Goal: Transaction & Acquisition: Purchase product/service

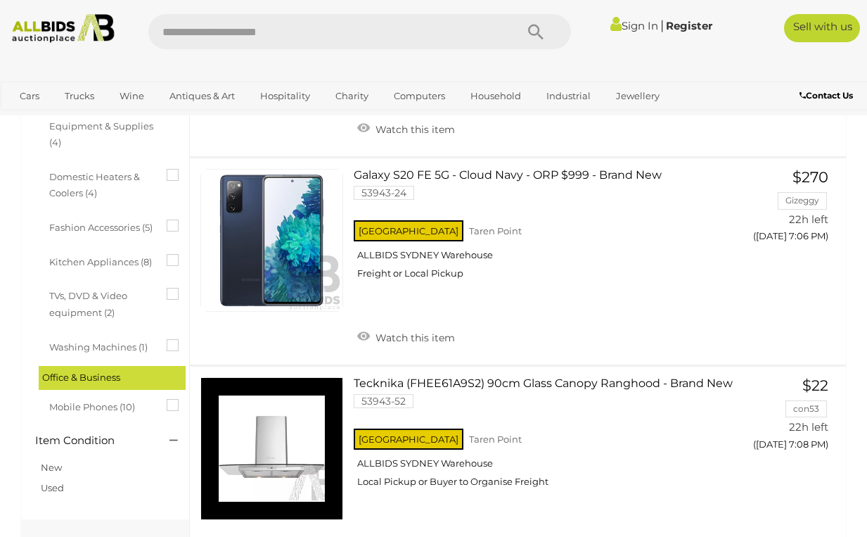
scroll to position [726, 0]
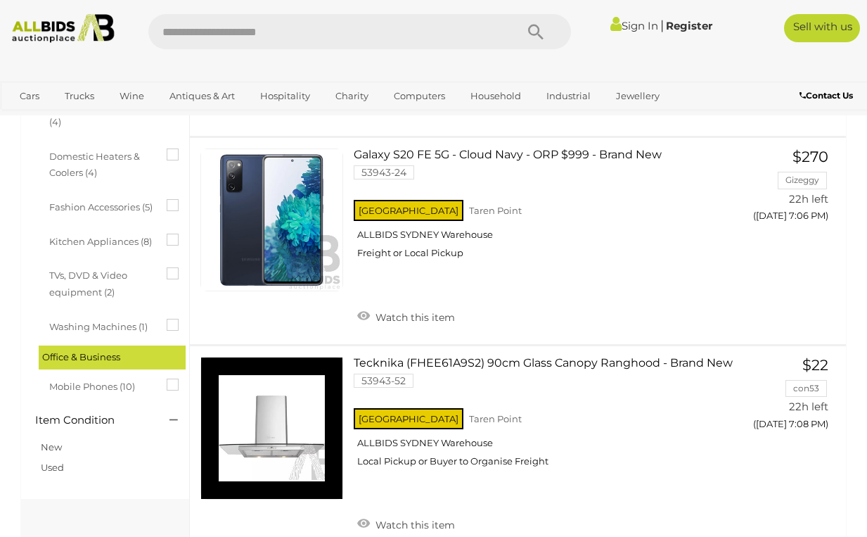
click at [300, 41] on input "text" at bounding box center [325, 31] width 354 height 35
type input "*****"
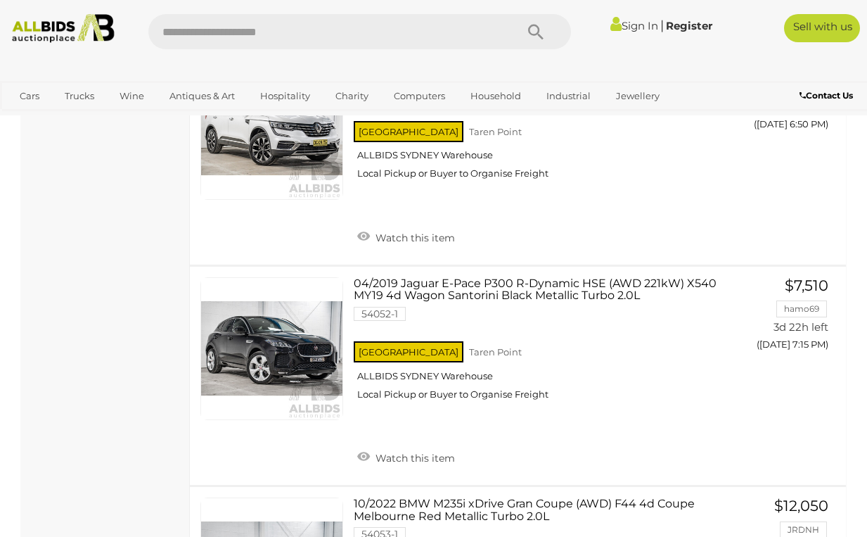
scroll to position [8551, 0]
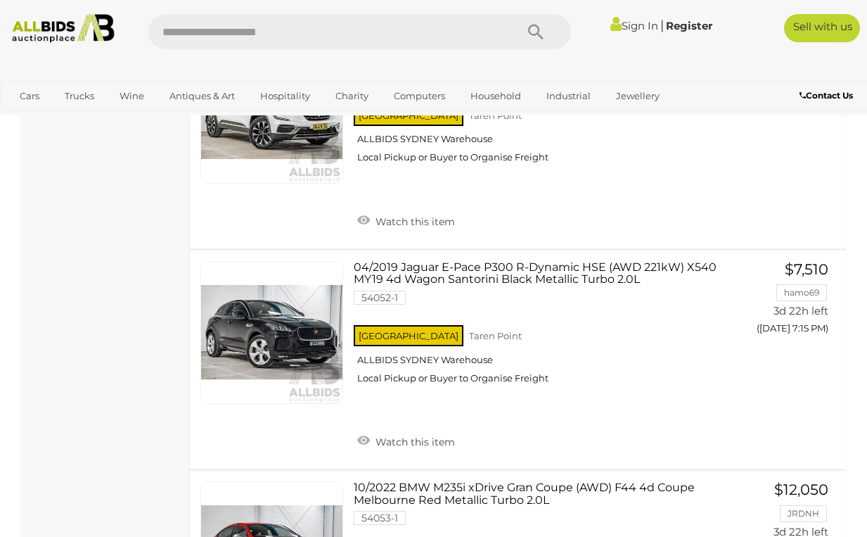
click at [99, 32] on img at bounding box center [63, 28] width 114 height 29
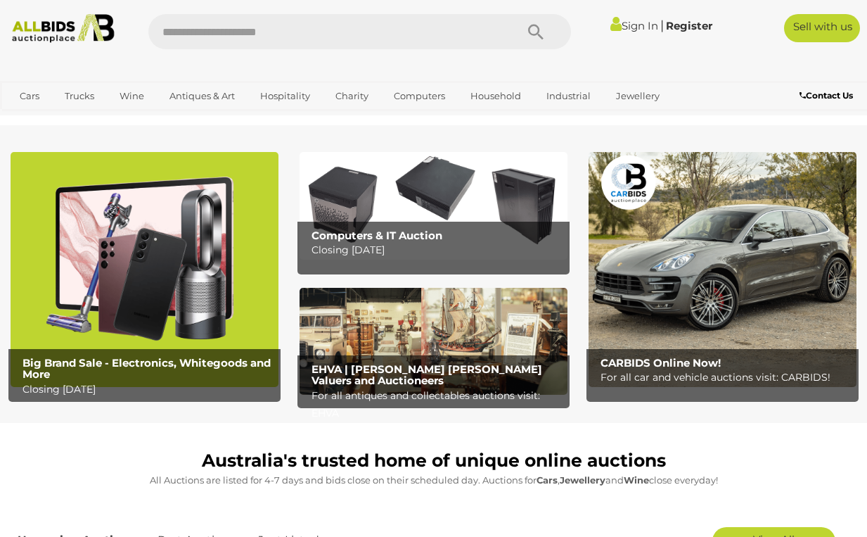
click at [188, 266] on img at bounding box center [145, 269] width 268 height 235
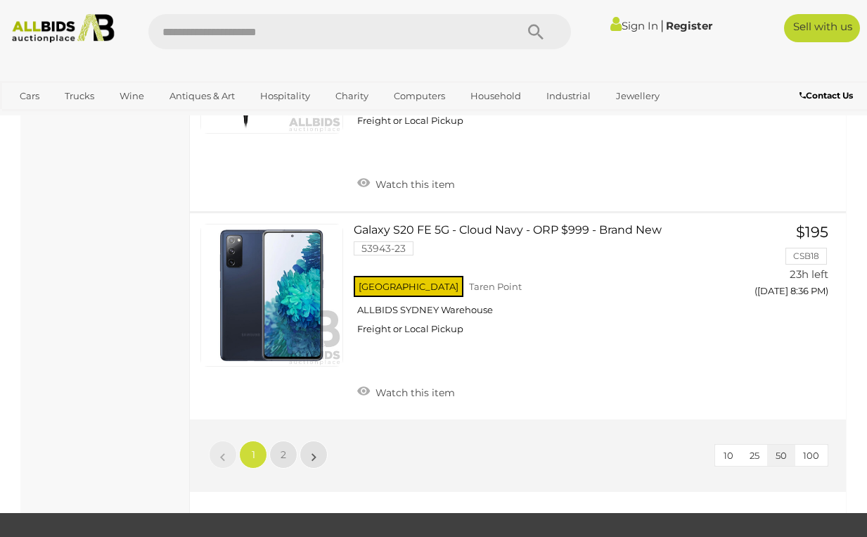
scroll to position [10758, 0]
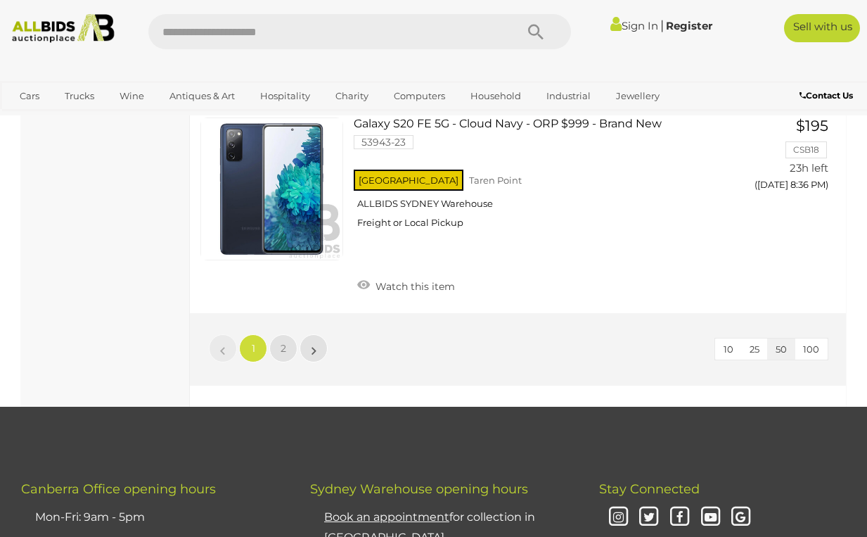
click at [314, 334] on li "»" at bounding box center [313, 348] width 27 height 28
click at [309, 334] on link "»" at bounding box center [314, 348] width 28 height 28
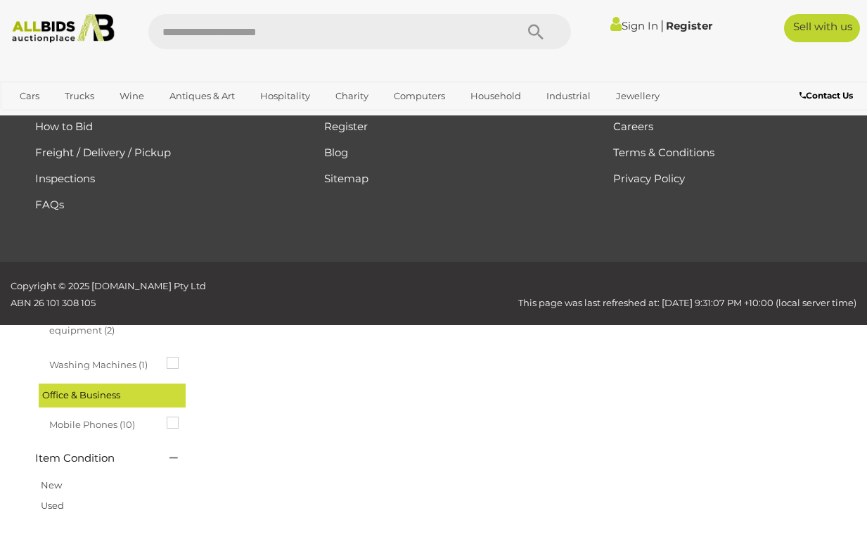
scroll to position [72, 0]
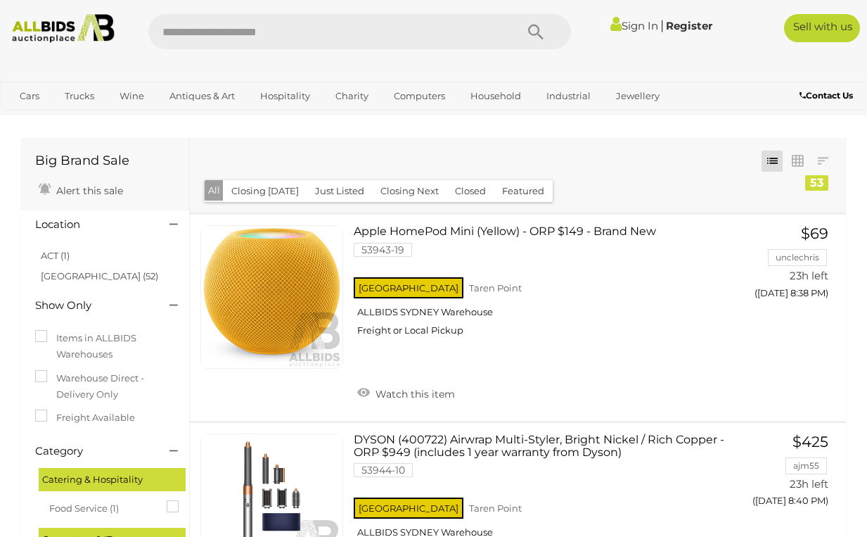
click at [41, 40] on img at bounding box center [63, 28] width 114 height 29
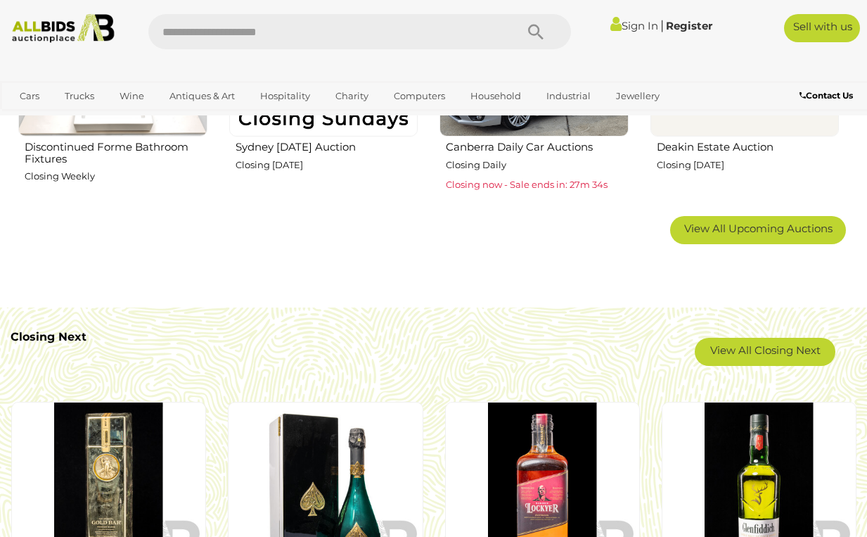
scroll to position [928, 0]
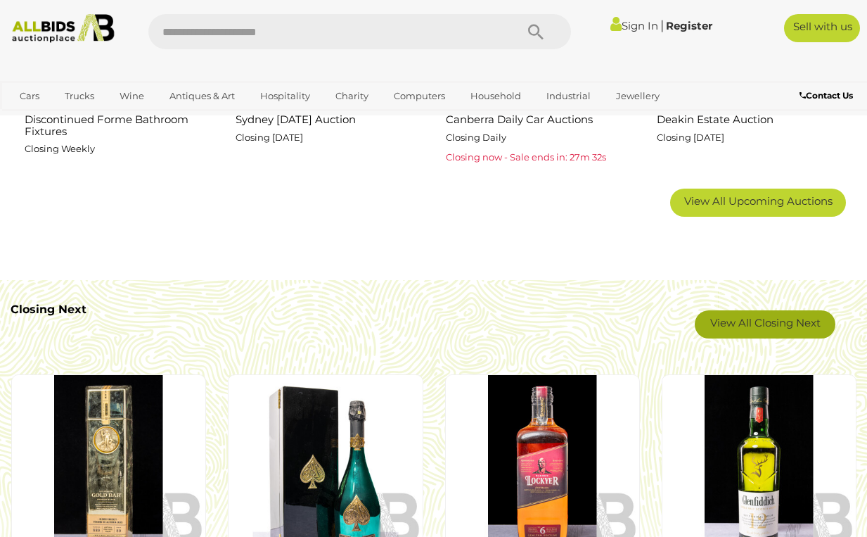
click at [786, 320] on link "View All Closing Next" at bounding box center [765, 324] width 141 height 28
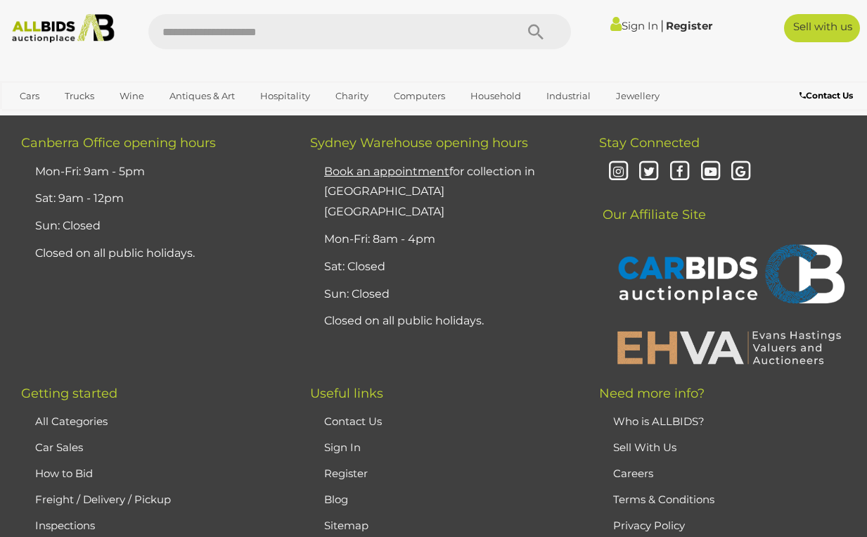
scroll to position [10611, 0]
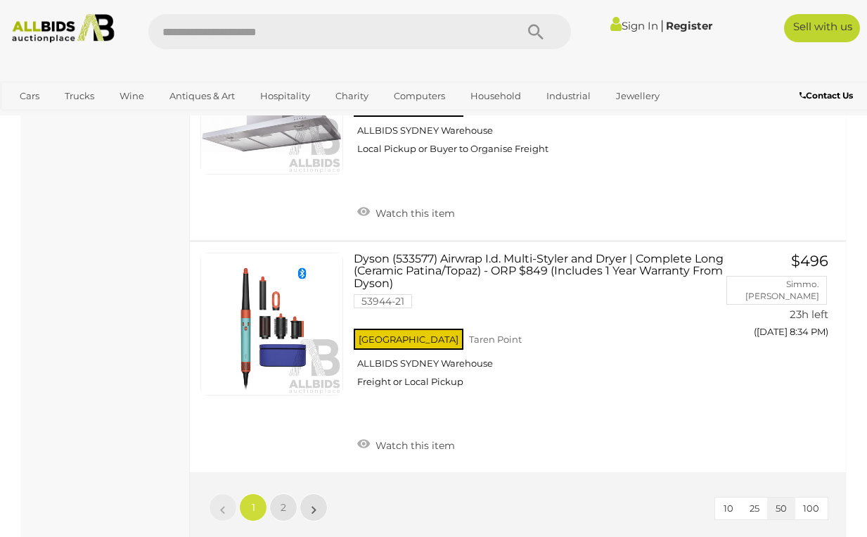
click at [314, 493] on li "»" at bounding box center [313, 507] width 27 height 28
click at [316, 493] on li "»" at bounding box center [313, 507] width 27 height 28
click at [286, 501] on span "2" at bounding box center [284, 507] width 6 height 13
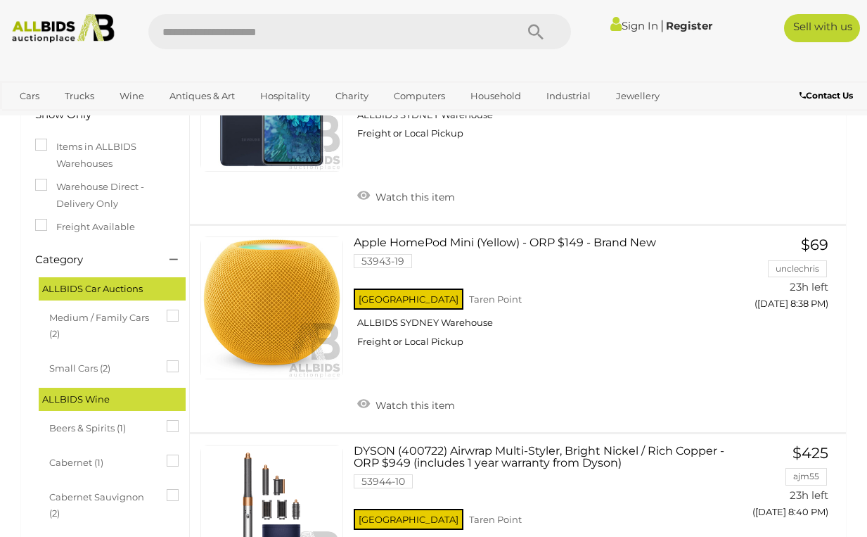
scroll to position [194, 0]
